Goal: Task Accomplishment & Management: Manage account settings

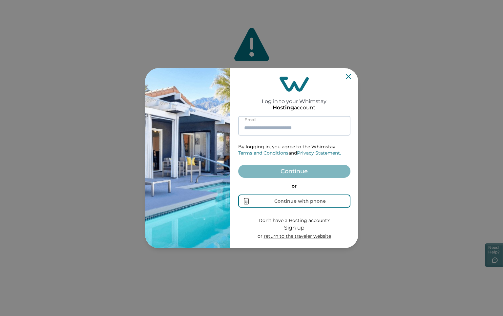
drag, startPoint x: 275, startPoint y: 128, endPoint x: 269, endPoint y: 126, distance: 6.3
click at [269, 126] on input at bounding box center [294, 126] width 112 height 20
type input "**********"
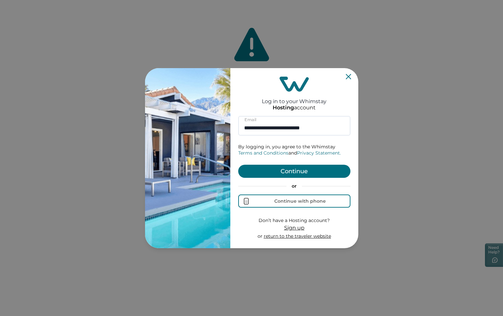
click at [286, 175] on button "Continue" at bounding box center [294, 171] width 112 height 13
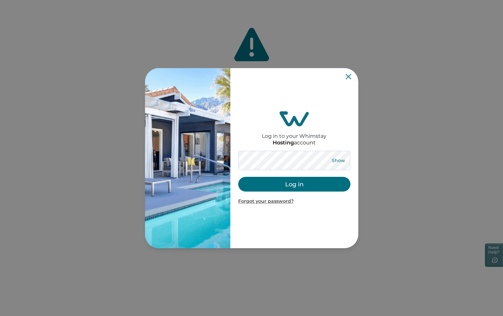
click at [342, 160] on button "Show" at bounding box center [339, 160] width 24 height 9
click at [287, 185] on button "Log in" at bounding box center [294, 184] width 112 height 15
